Goal: Find specific page/section: Find specific page/section

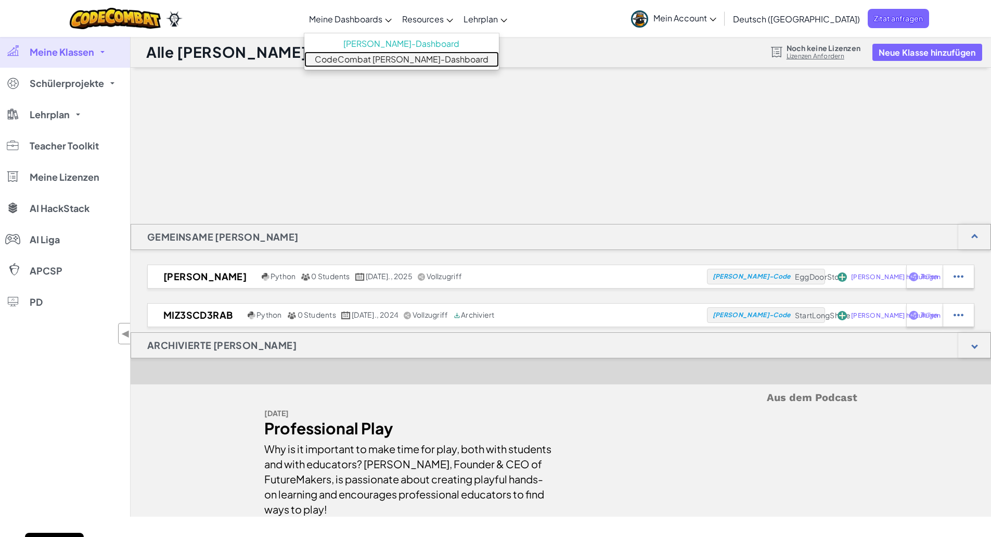
click at [381, 59] on link "CodeCombat [PERSON_NAME]-Dashboard" at bounding box center [401, 60] width 195 height 16
click at [351, 58] on link "CodeCombat [PERSON_NAME]-Dashboard" at bounding box center [379, 60] width 151 height 16
